Goal: Navigation & Orientation: Find specific page/section

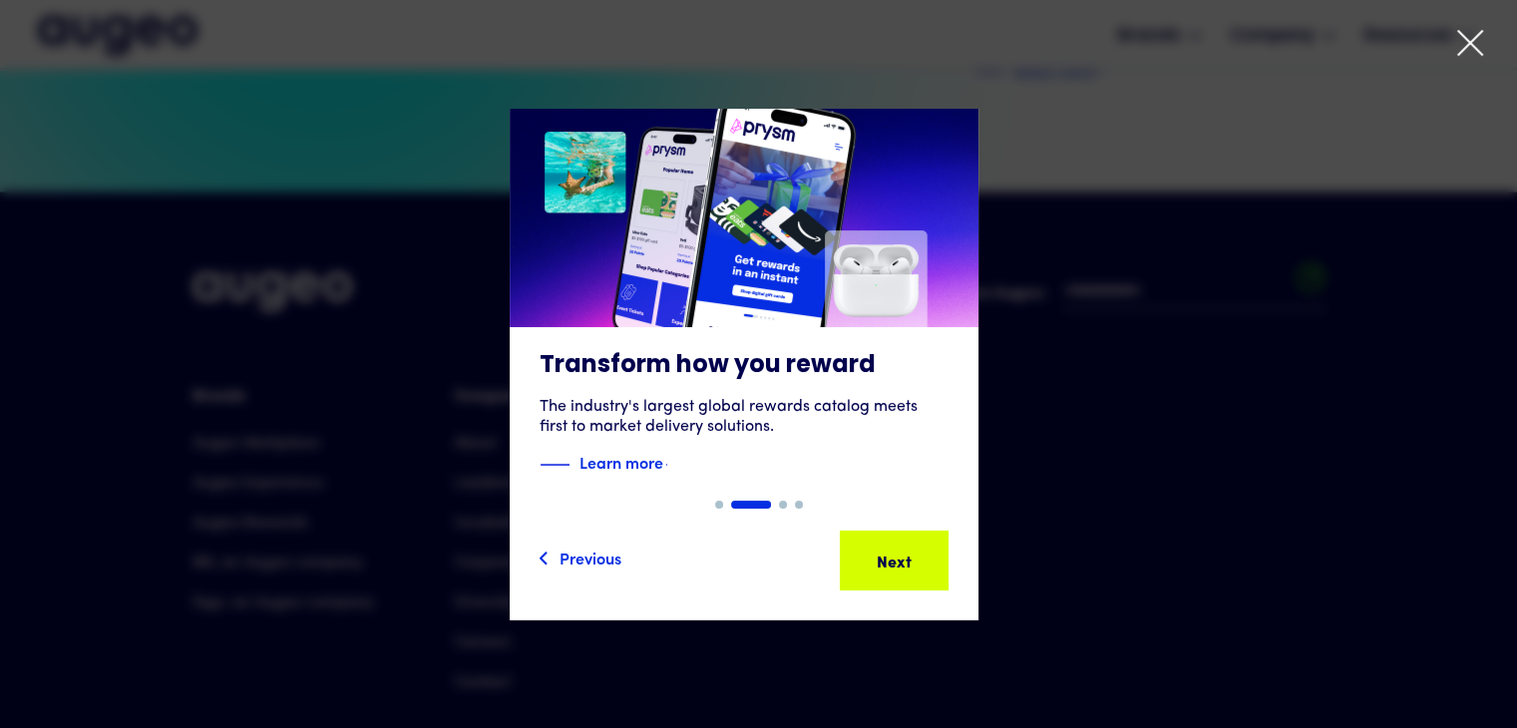
scroll to position [4524, 0]
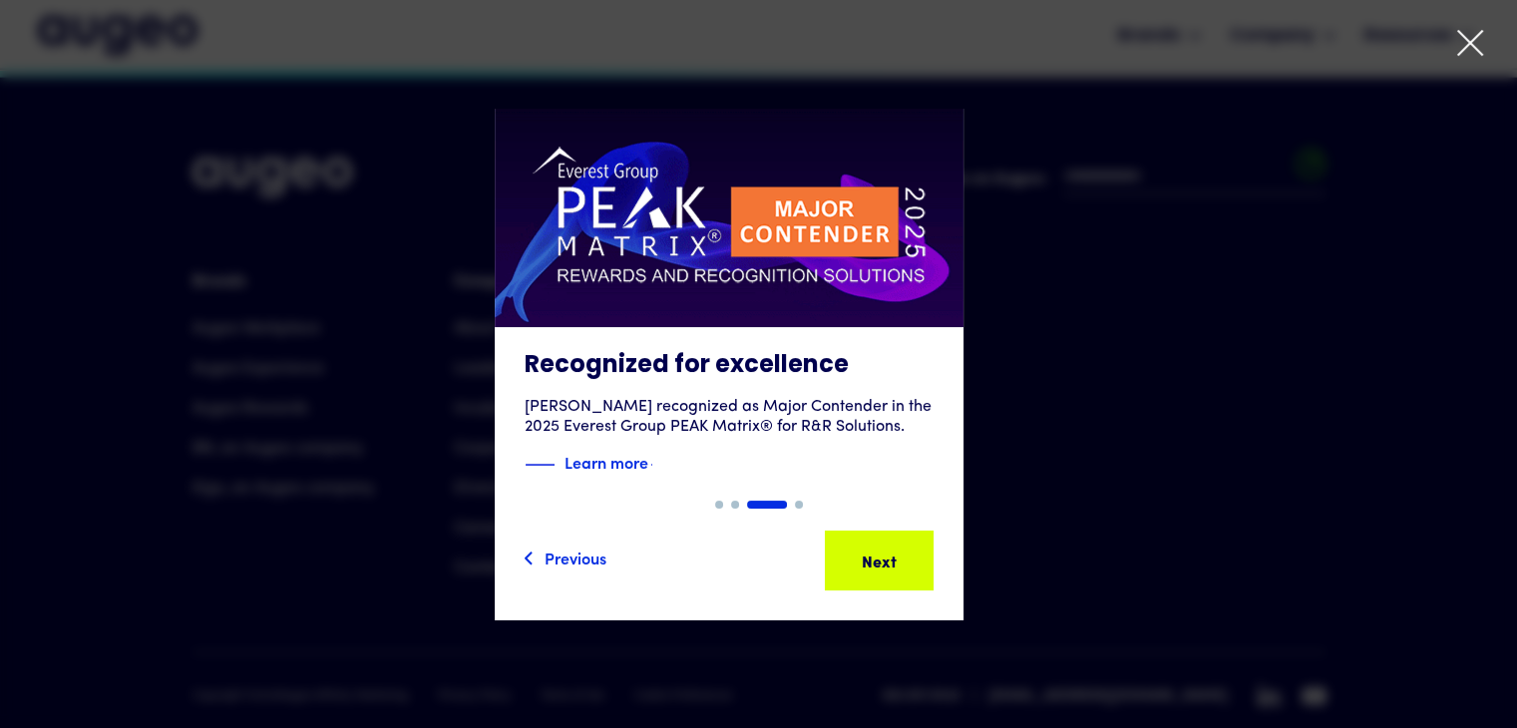
click at [1249, 424] on div "3 of 4" at bounding box center [728, 365] width 1517 height 512
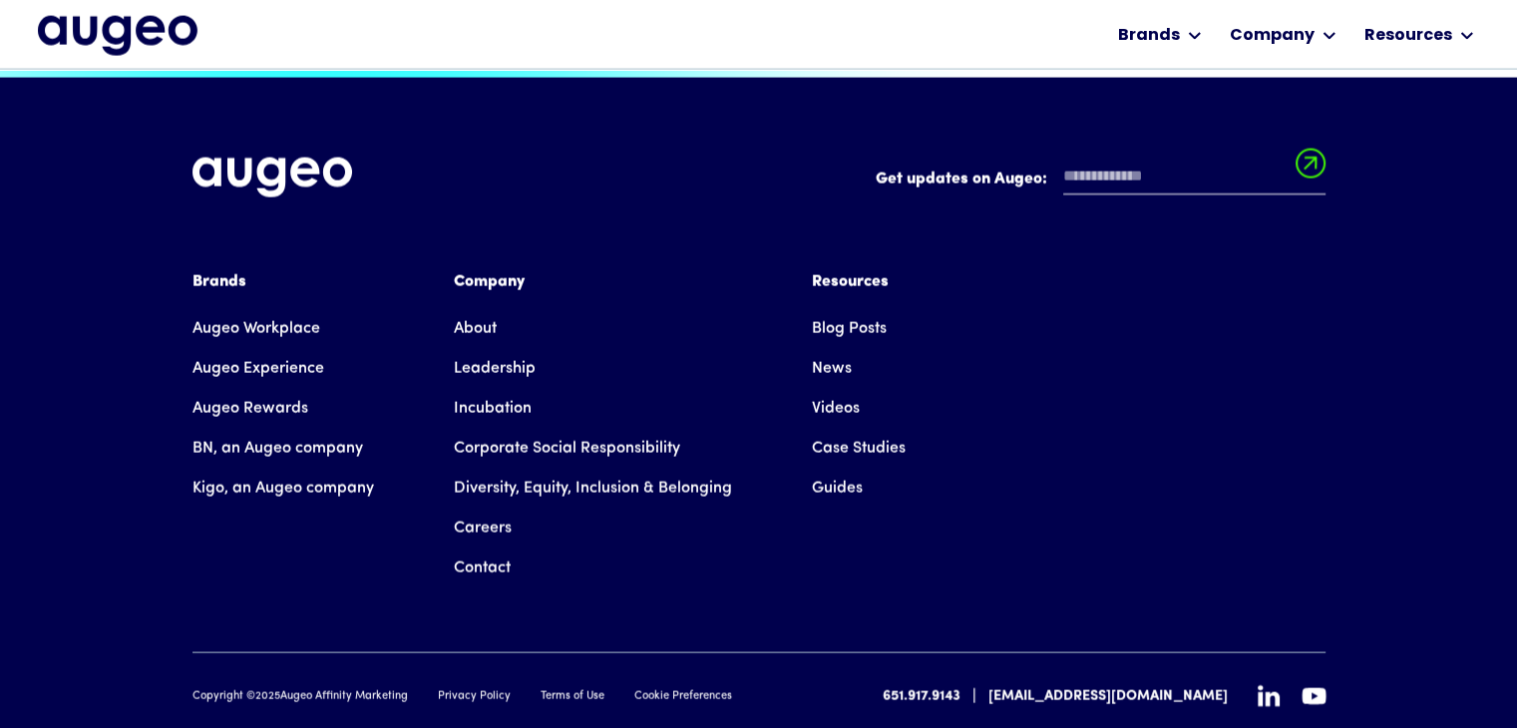
click at [489, 509] on link "Careers" at bounding box center [483, 529] width 58 height 40
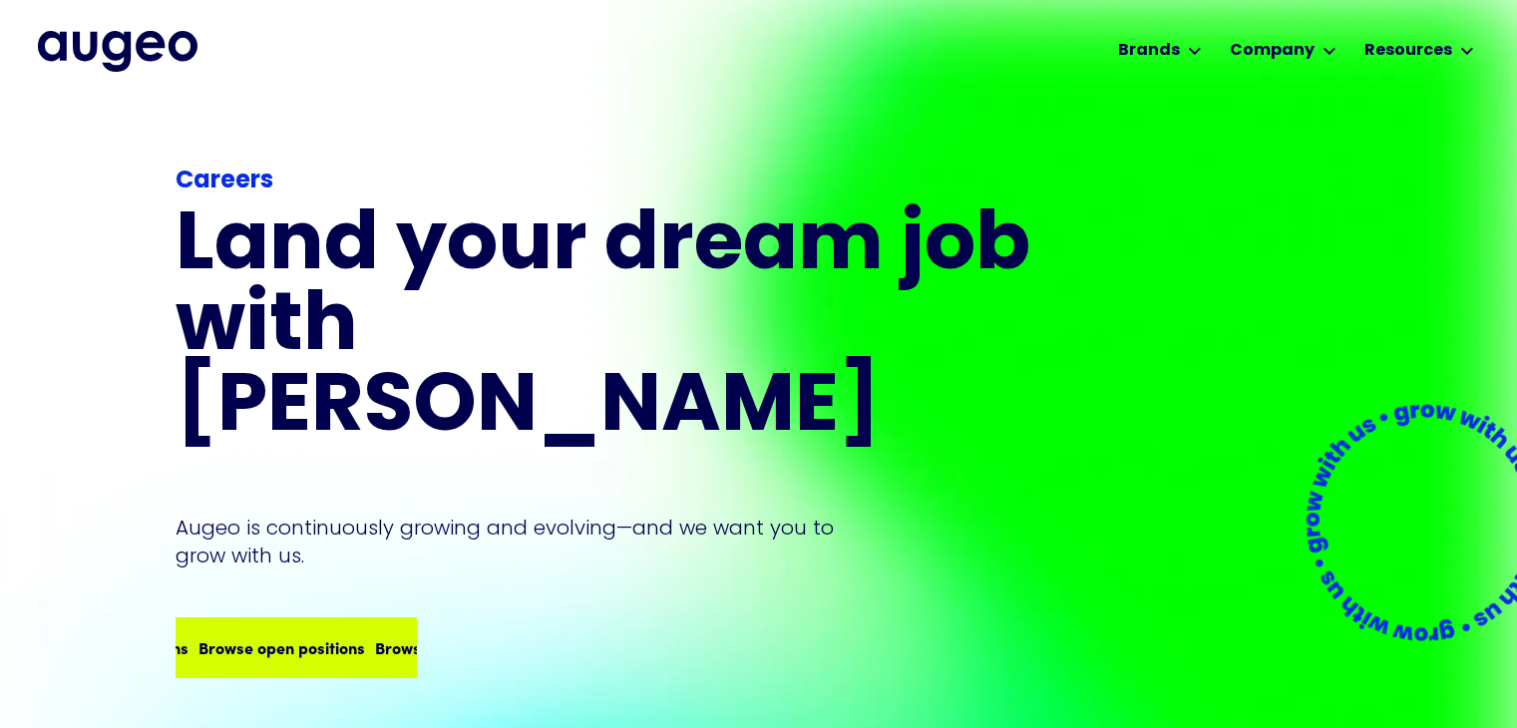
click at [378, 635] on div "Browse open positions" at bounding box center [431, 647] width 167 height 24
click at [300, 635] on div "Browse open positions" at bounding box center [289, 647] width 167 height 24
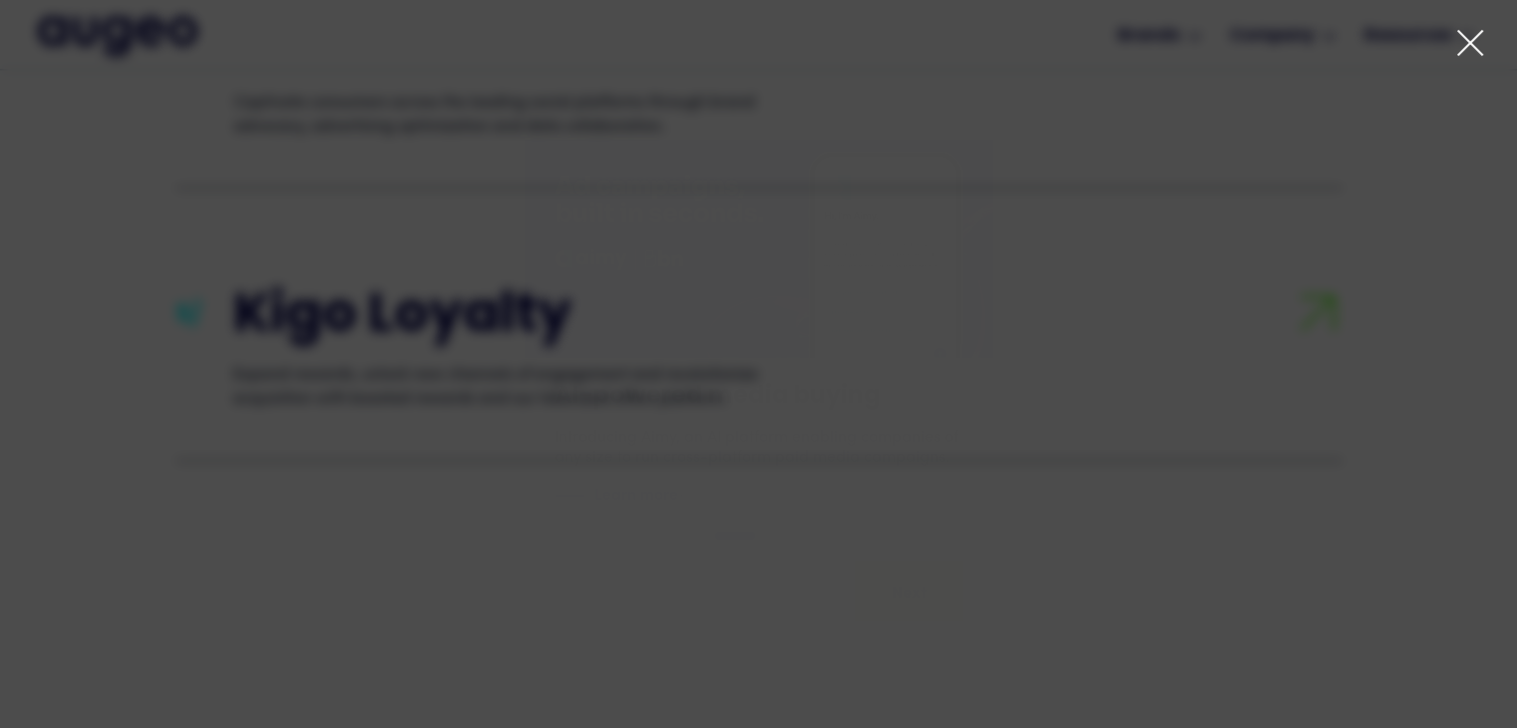
scroll to position [4524, 0]
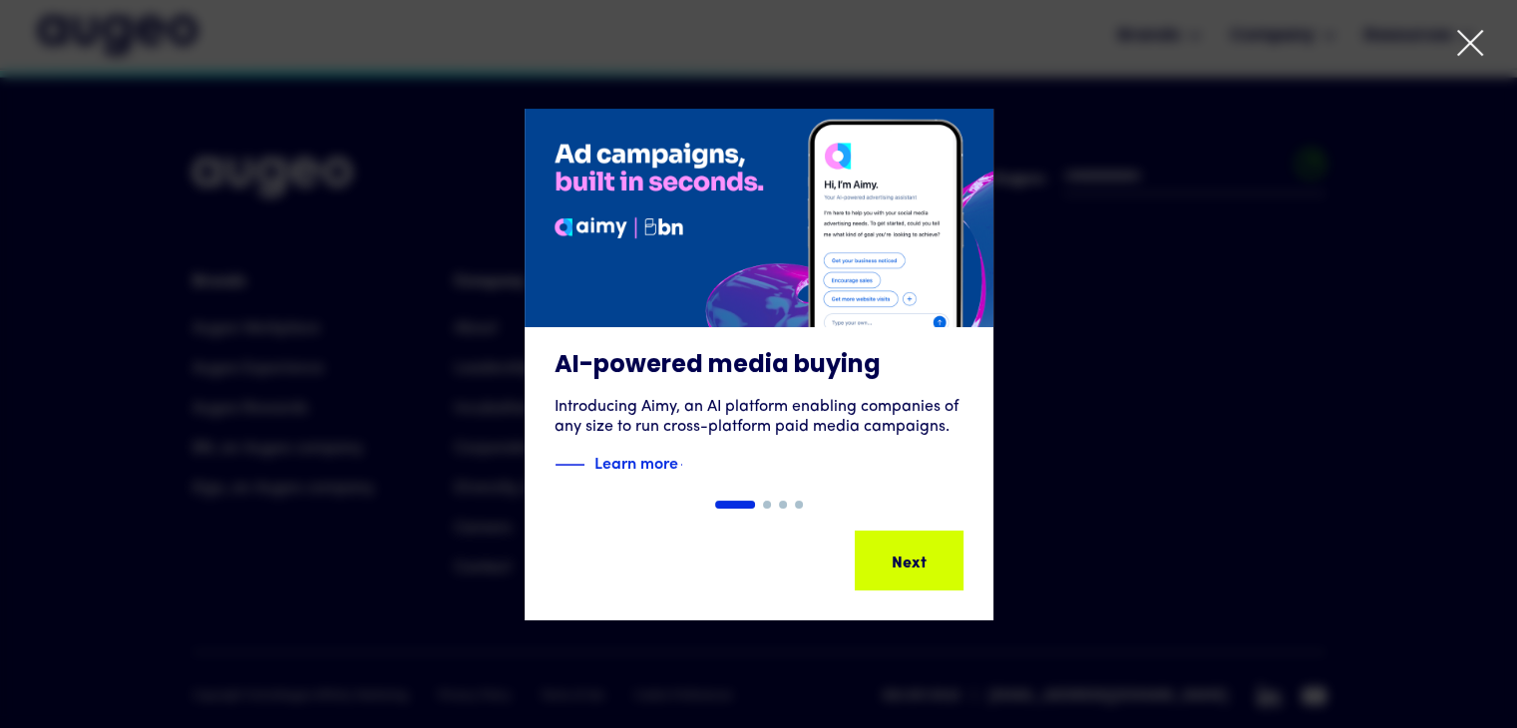
click at [1049, 456] on div "1 of 4" at bounding box center [758, 365] width 1517 height 512
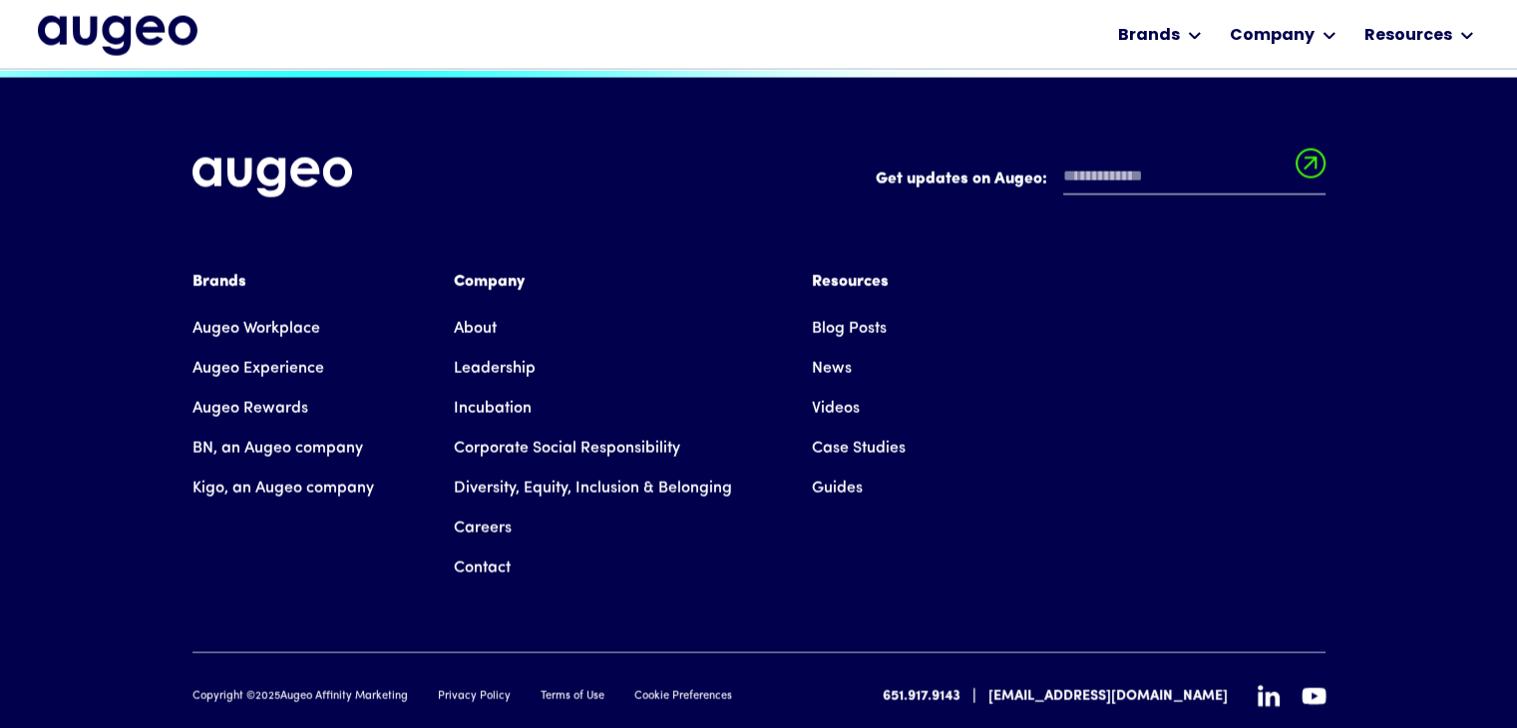
click at [487, 509] on link "Careers" at bounding box center [483, 529] width 58 height 40
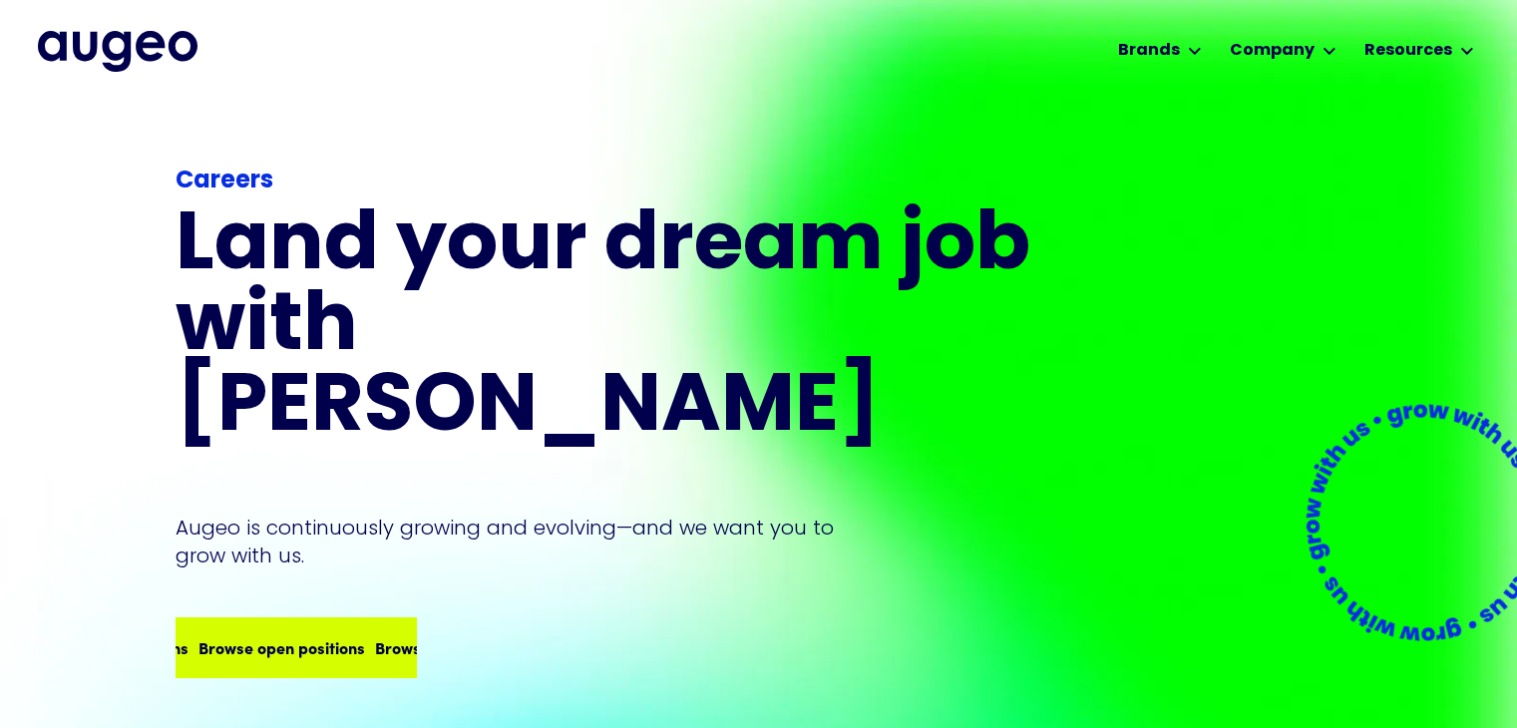
click at [254, 619] on div "Browse open positions Browse open positions Browse open positions Browse open p…" at bounding box center [296, 647] width 236 height 56
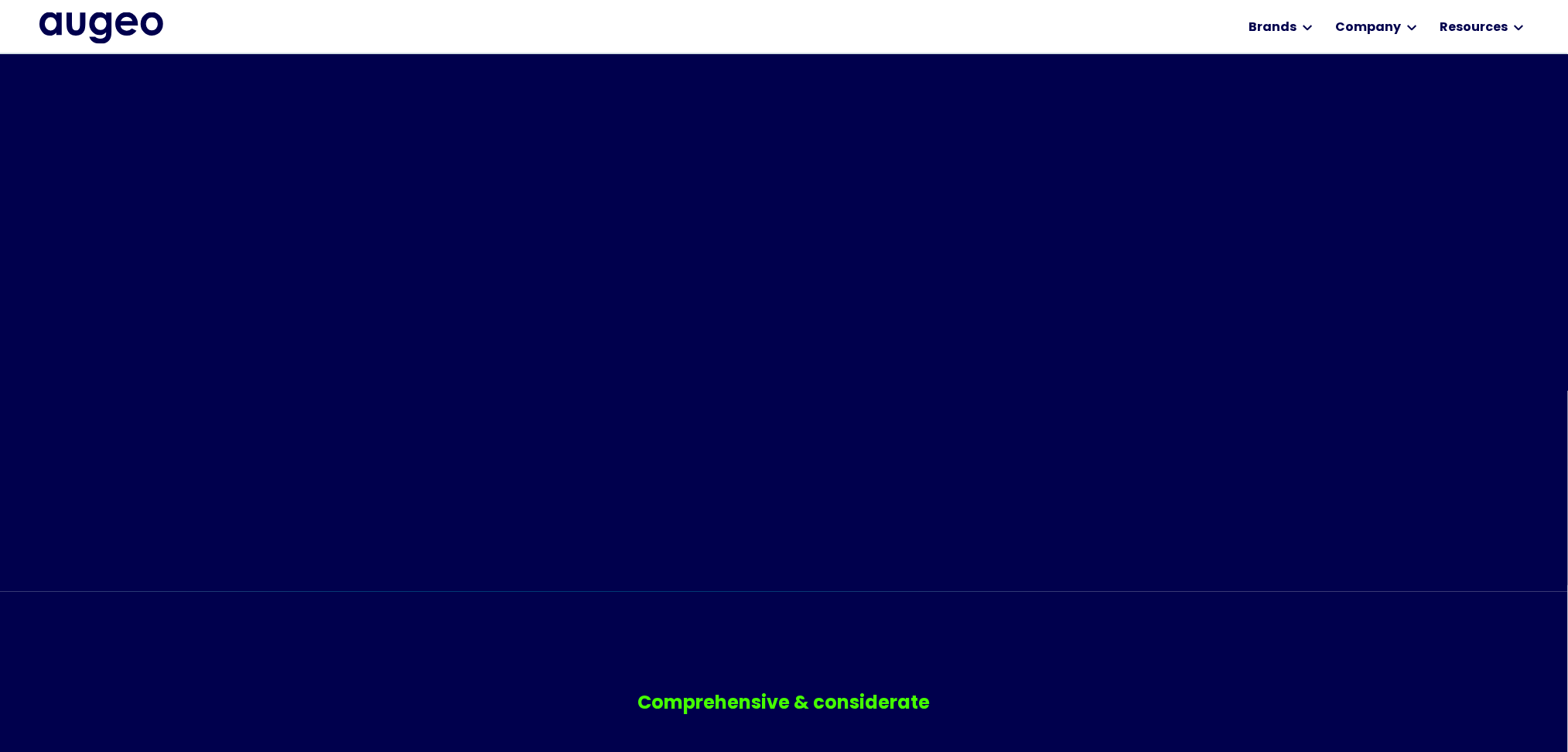
scroll to position [802, 0]
click at [1176, 431] on video "Your browser does not support the video tag." at bounding box center [784, 199] width 1568 height 784
click at [1176, 502] on img at bounding box center [1273, 499] width 154 height 154
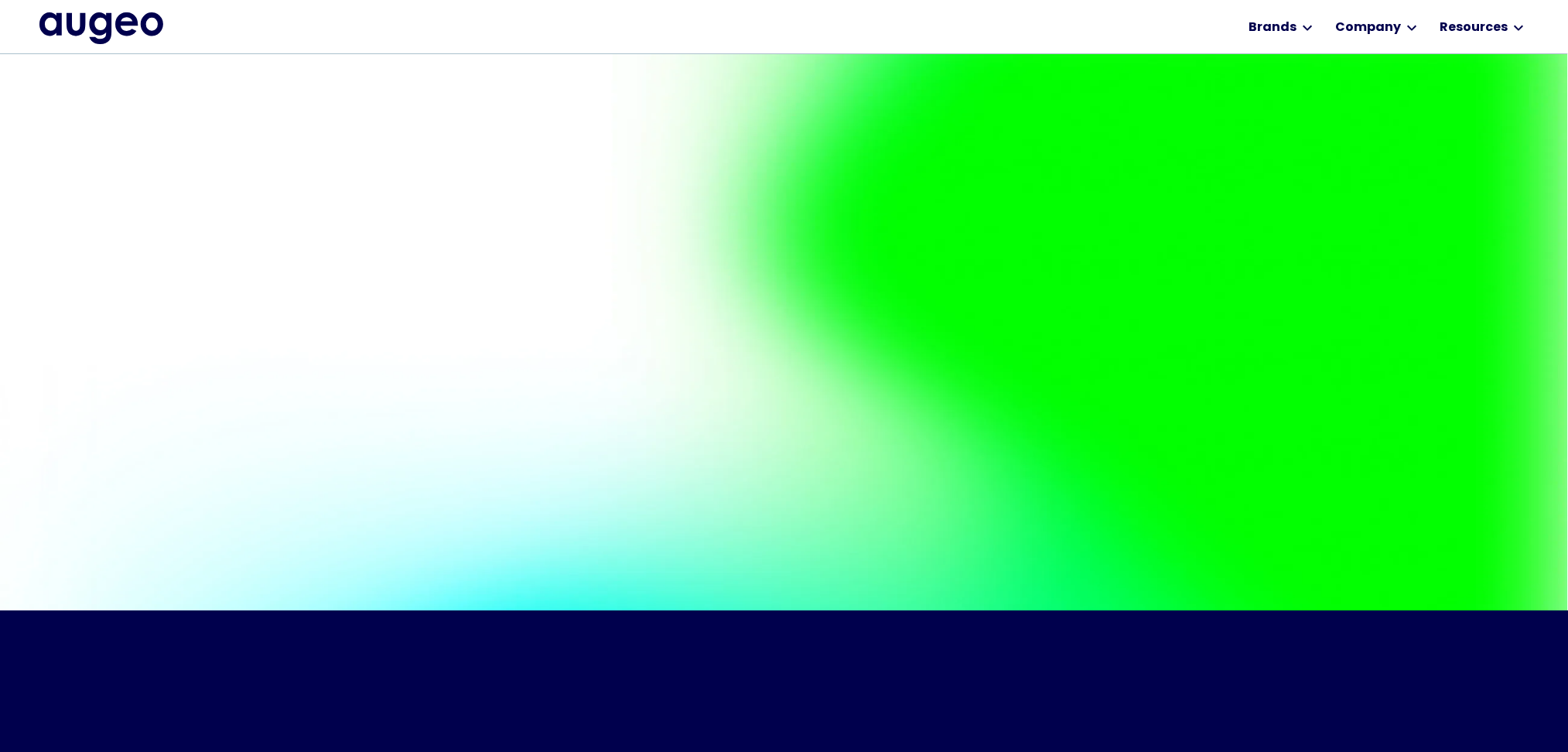
scroll to position [722, 0]
